Goal: Task Accomplishment & Management: Manage account settings

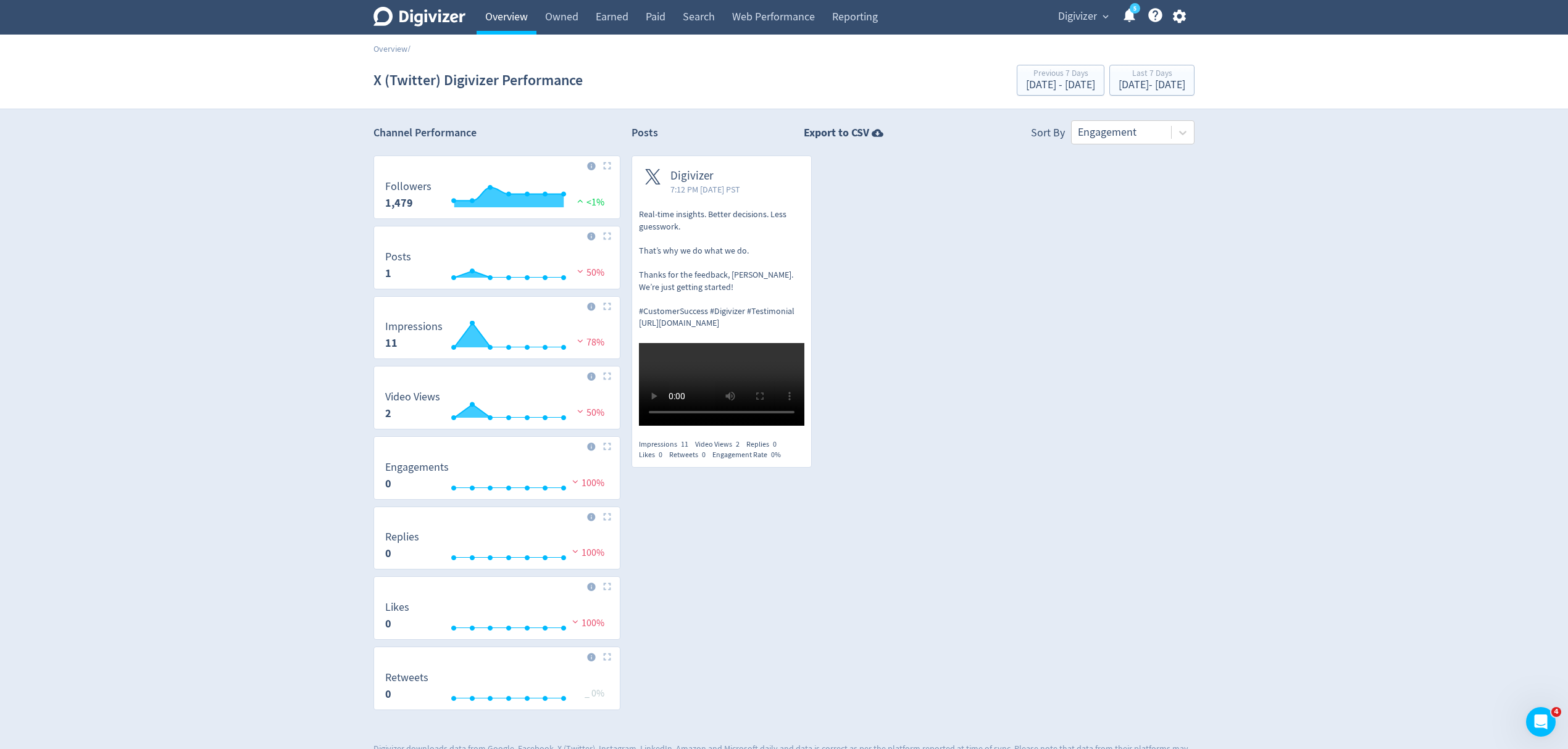
click at [508, 6] on link "Overview" at bounding box center [507, 17] width 60 height 34
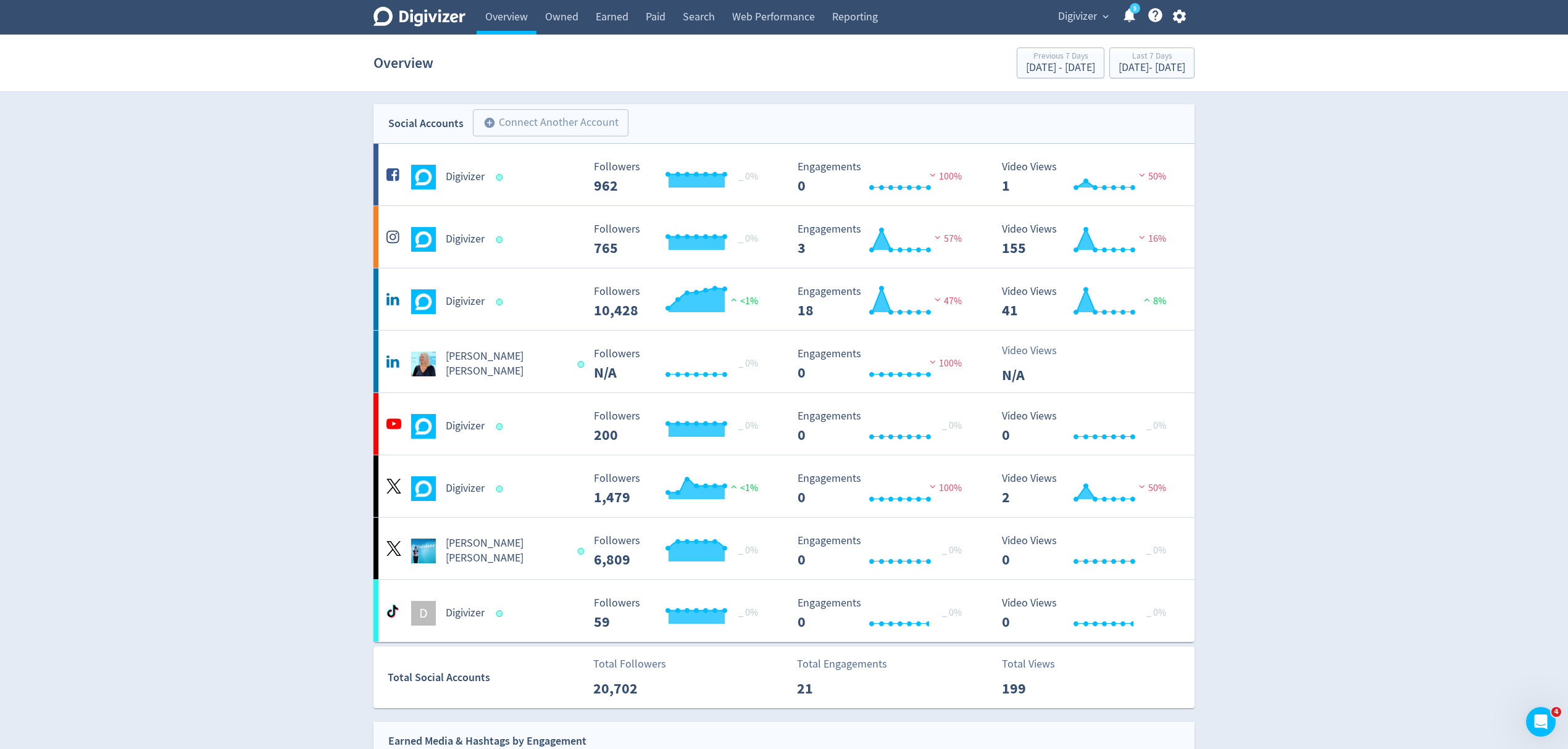
click at [1084, 16] on span "Digivizer" at bounding box center [1077, 16] width 39 height 20
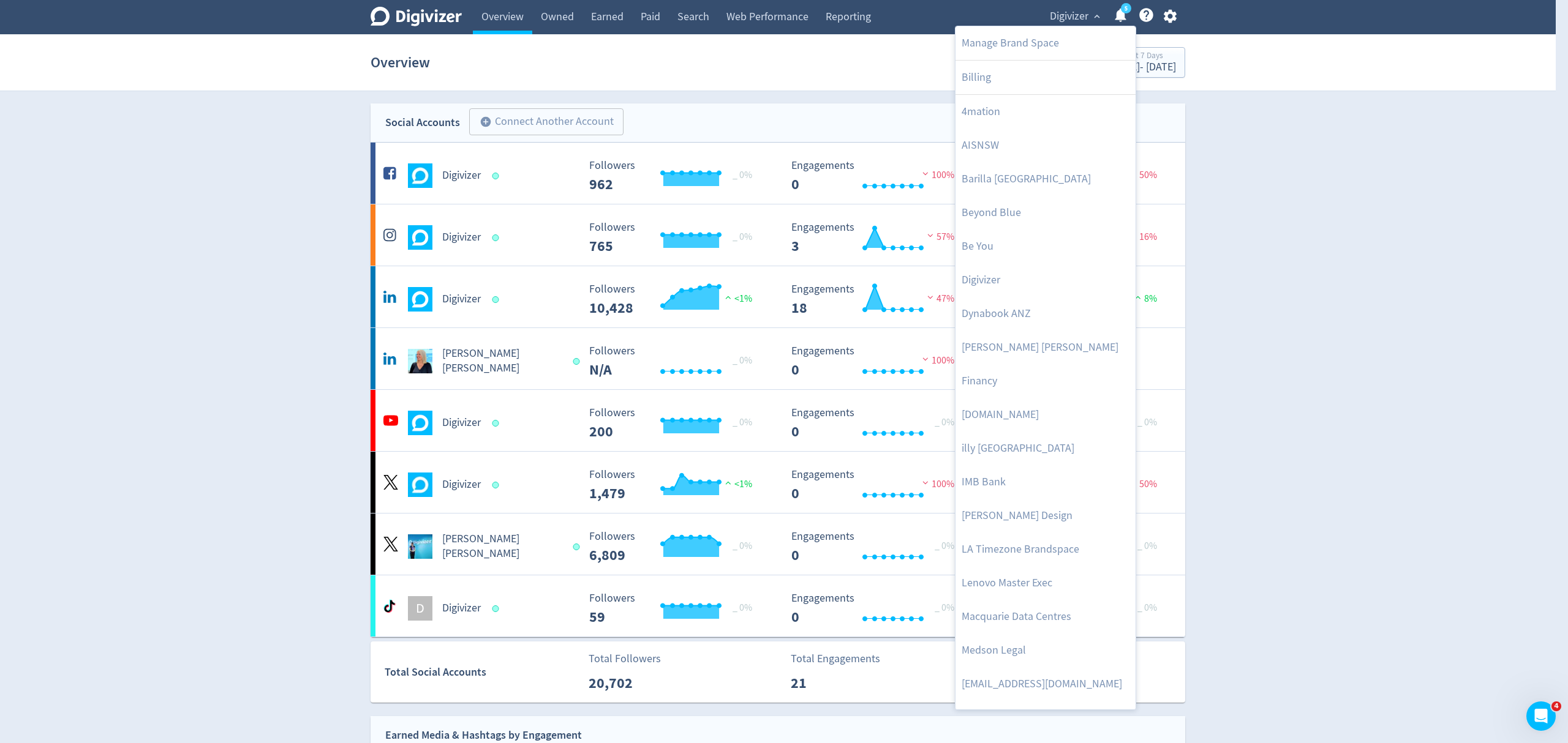
click at [1167, 18] on div at bounding box center [784, 371] width 1568 height 743
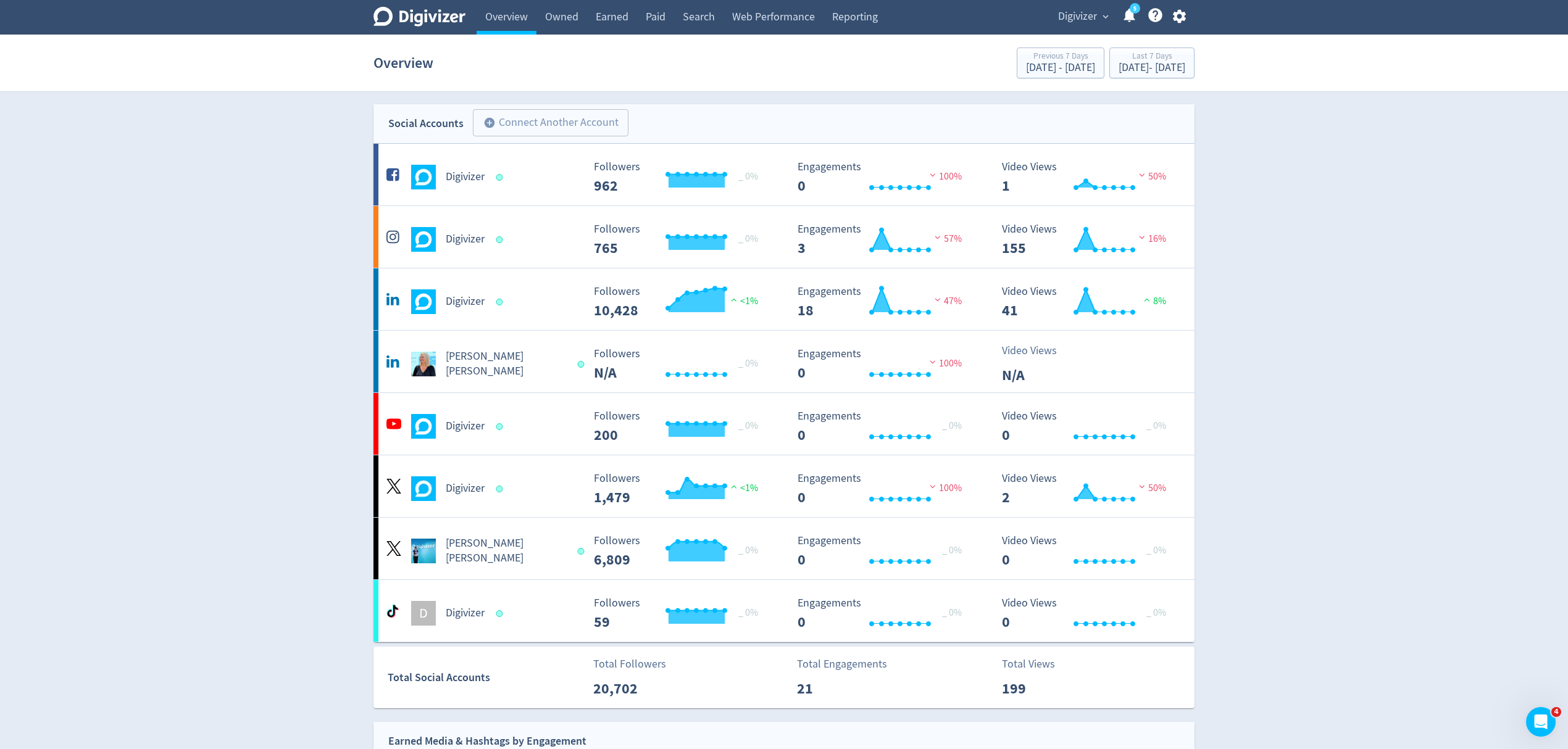
click at [1176, 17] on div "Manage Brand Space Billing 4mation AISNSW Barilla [GEOGRAPHIC_DATA] Beyond Blue…" at bounding box center [784, 374] width 1568 height 749
click at [1178, 20] on icon "button" at bounding box center [1179, 16] width 13 height 14
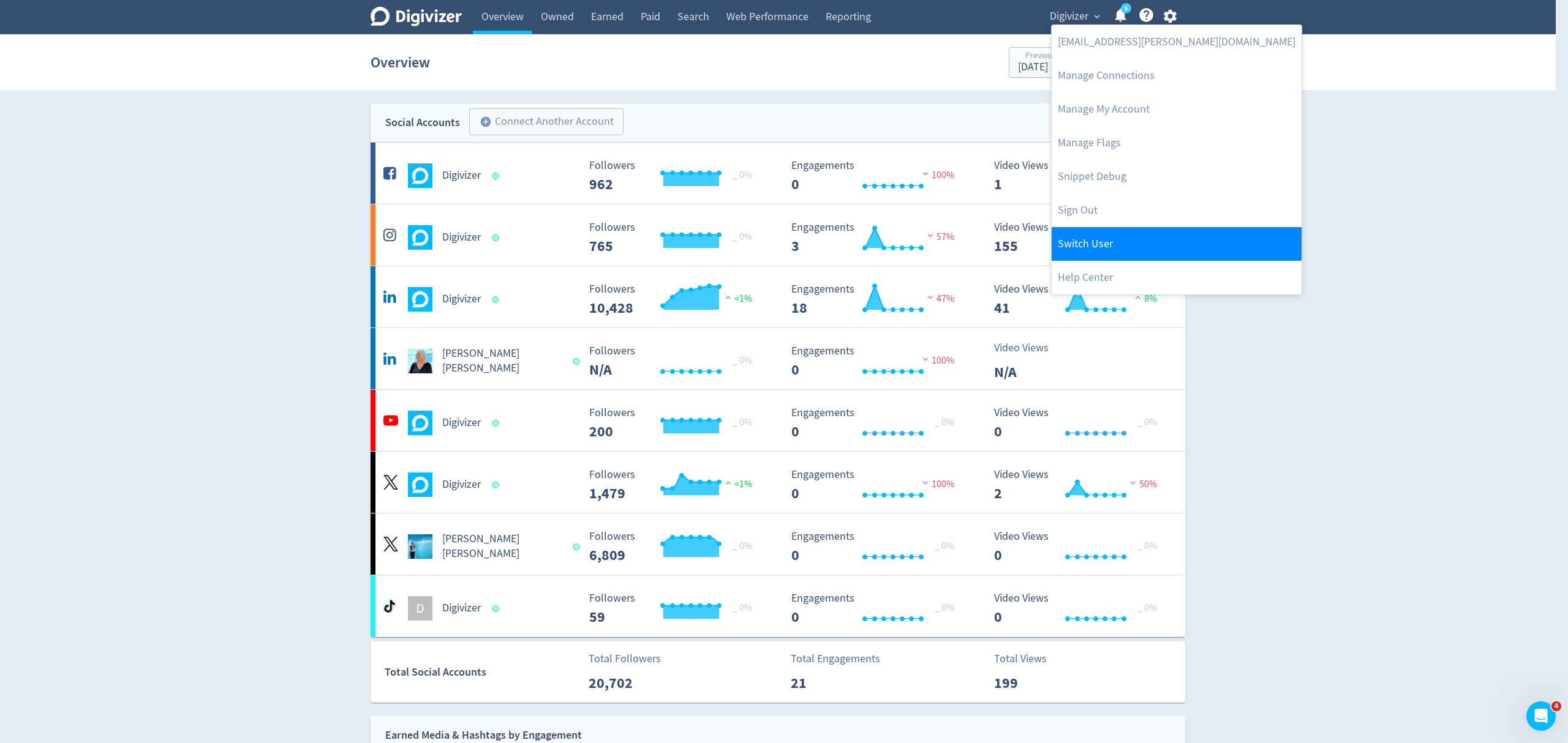
click at [1106, 237] on link "Switch User" at bounding box center [1176, 243] width 250 height 33
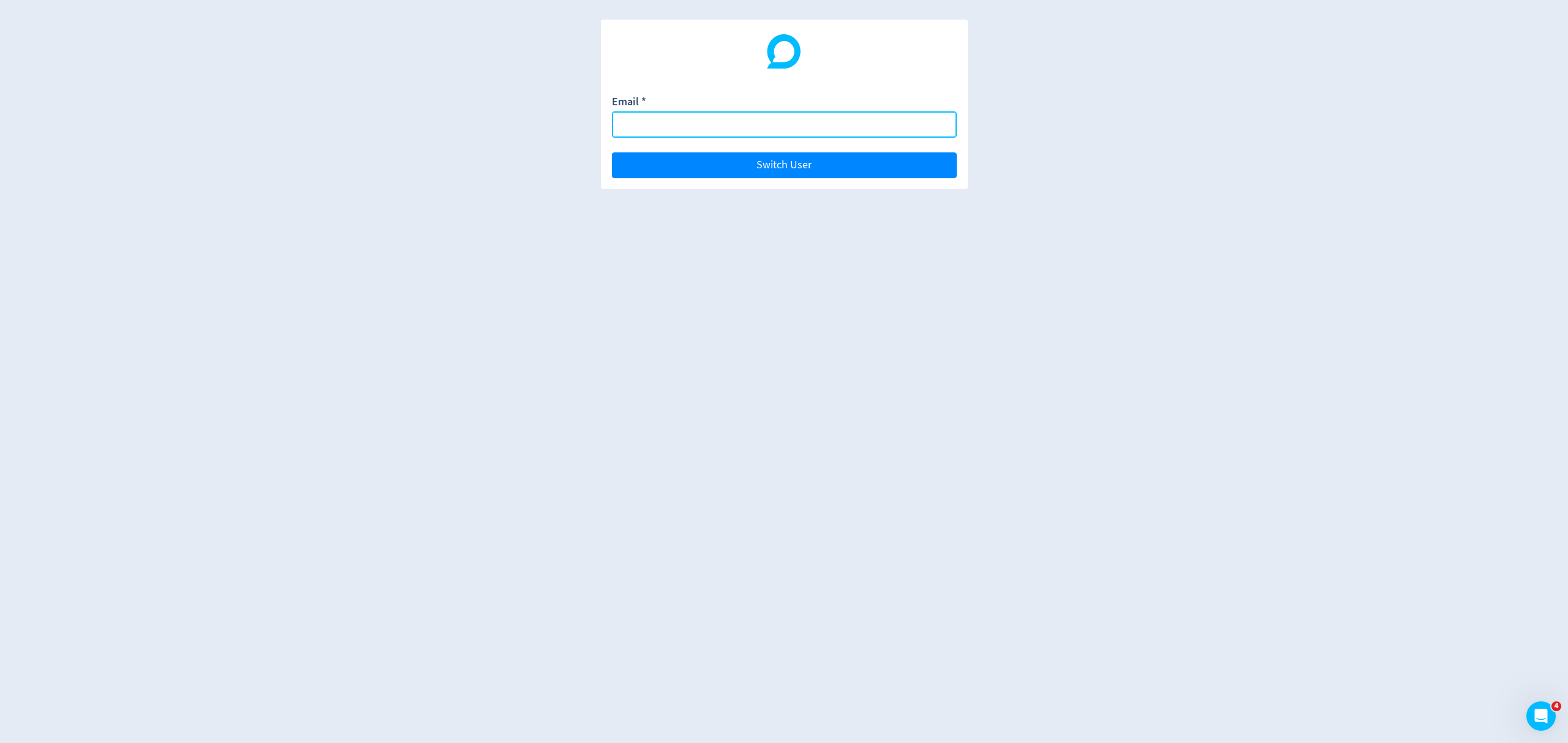
click at [773, 115] on input "Email *" at bounding box center [784, 124] width 345 height 26
type input "m"
type input "d"
type input "[EMAIL_ADDRESS][DOMAIN_NAME]"
click at [612, 152] on button "Switch User" at bounding box center [784, 165] width 345 height 26
